Goal: Connect with others: Connect with others

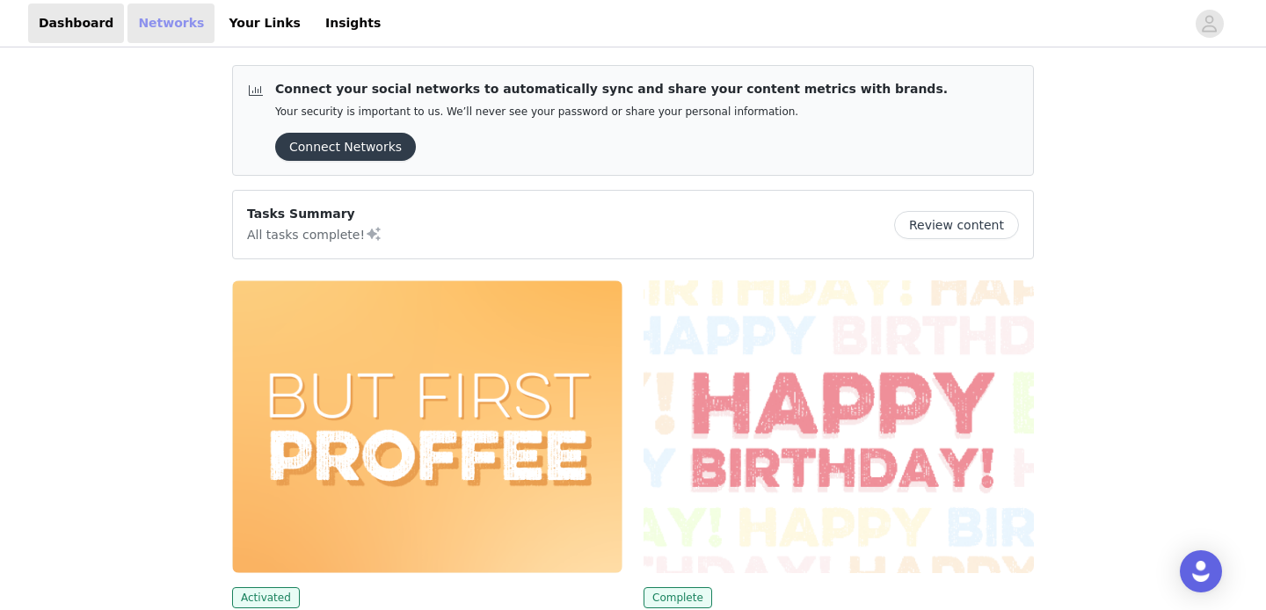
click at [161, 34] on link "Networks" at bounding box center [170, 24] width 87 height 40
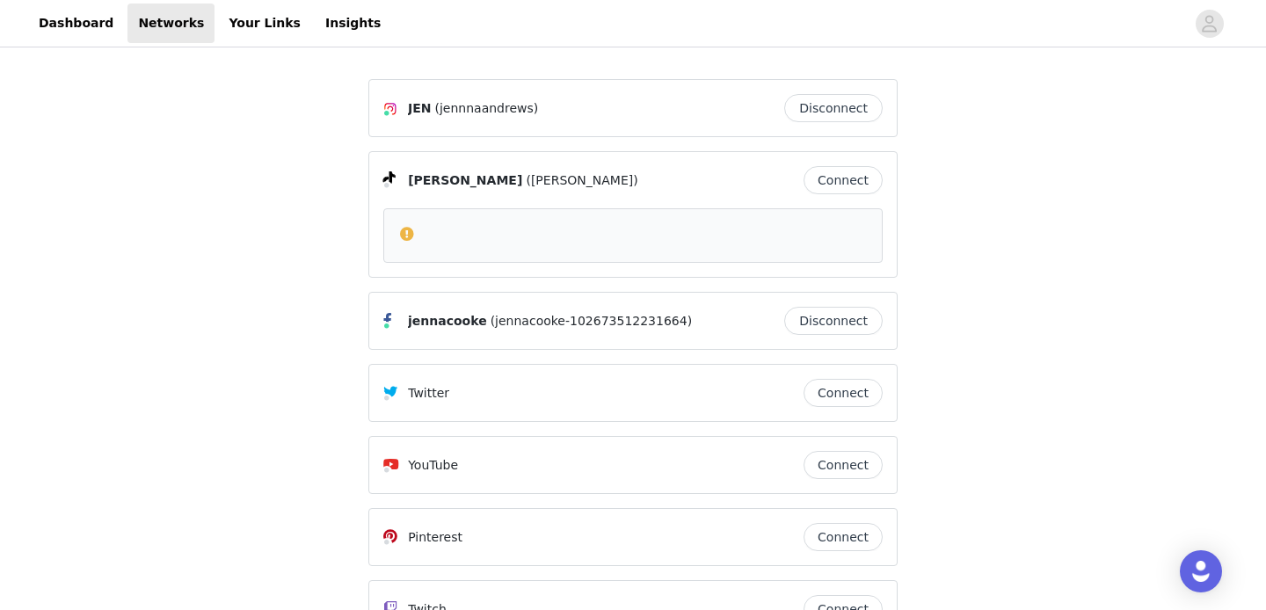
click at [857, 180] on button "Connect" at bounding box center [843, 180] width 79 height 28
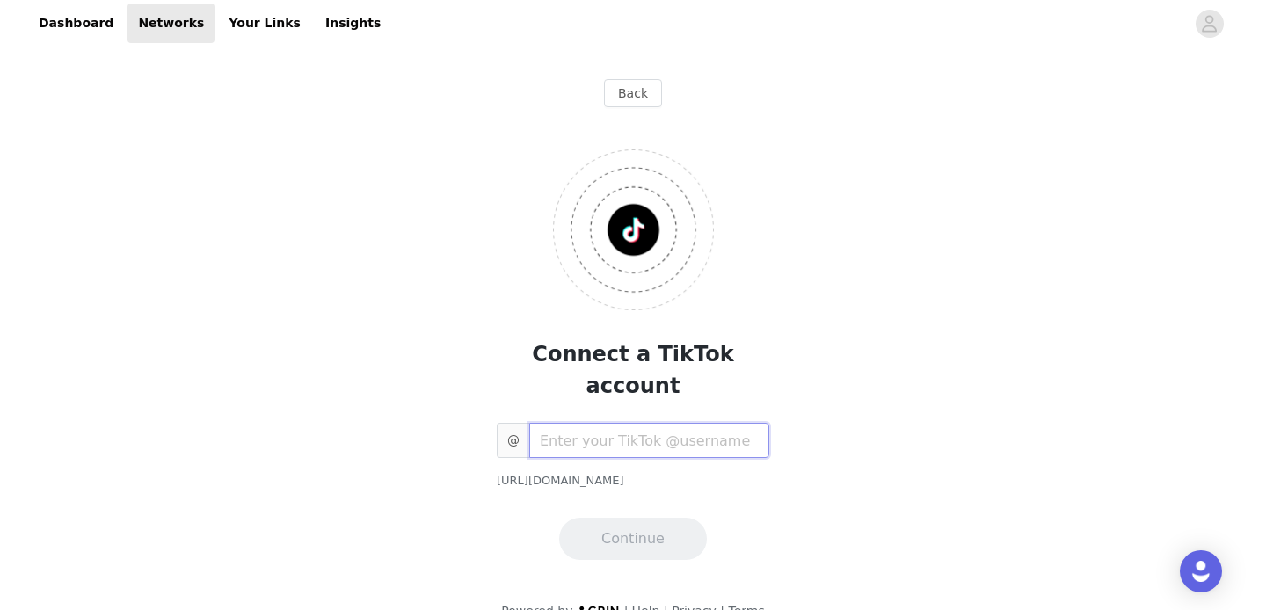
click at [613, 423] on input "text" at bounding box center [649, 440] width 240 height 35
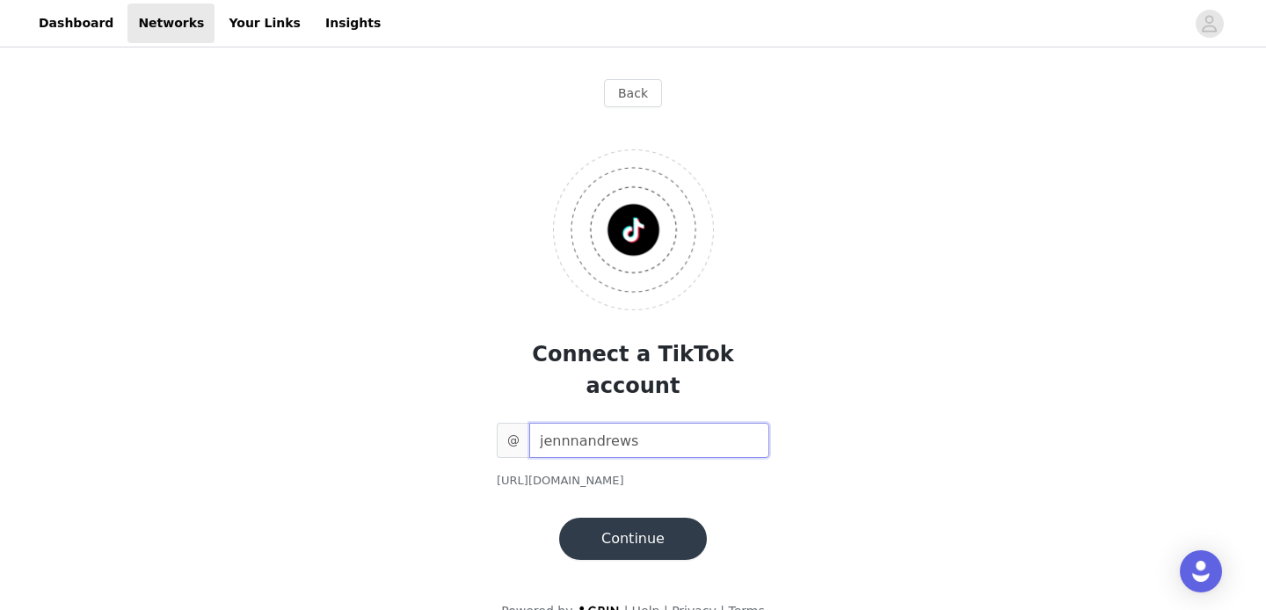
type input "jennnandrews"
click at [600, 518] on button "Continue" at bounding box center [633, 539] width 148 height 42
click at [624, 518] on button "Continue" at bounding box center [633, 539] width 148 height 42
